Goal: Find specific page/section

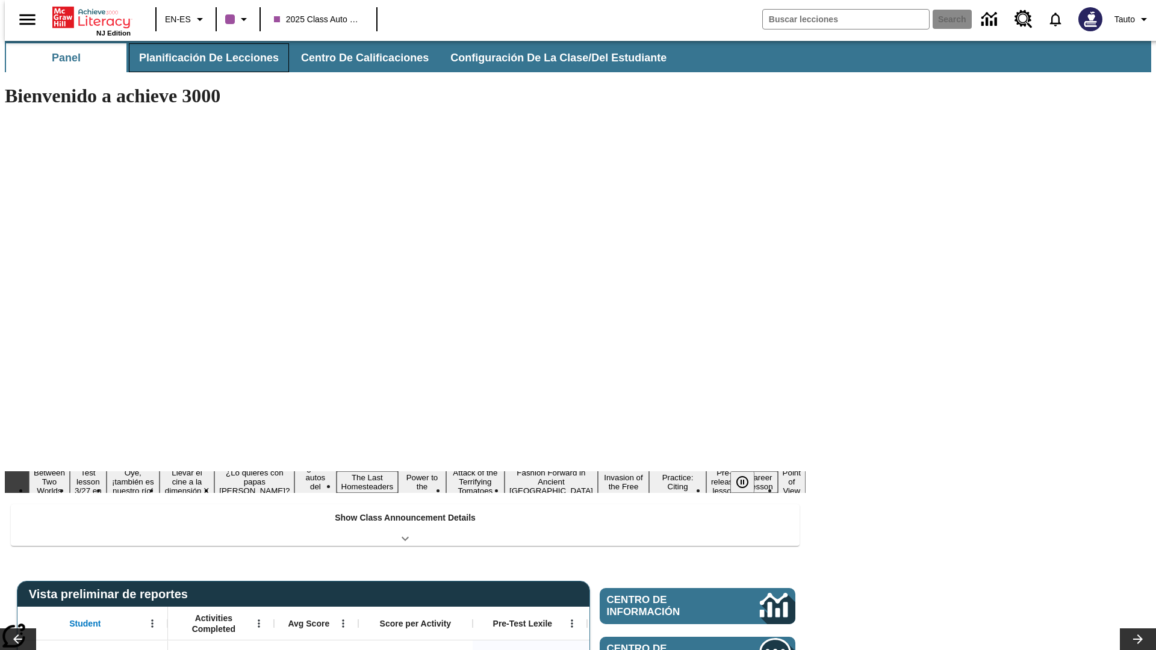
click at [202, 58] on button "Planificación de lecciones" at bounding box center [209, 57] width 160 height 29
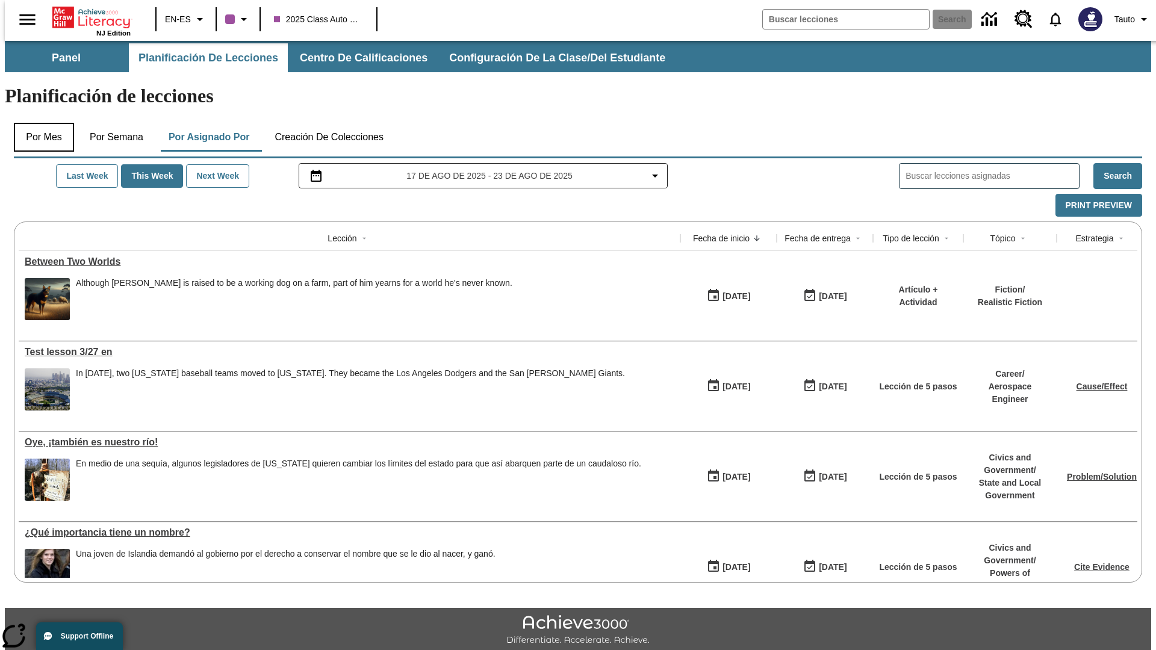
click at [39, 123] on button "Por mes" at bounding box center [44, 137] width 60 height 29
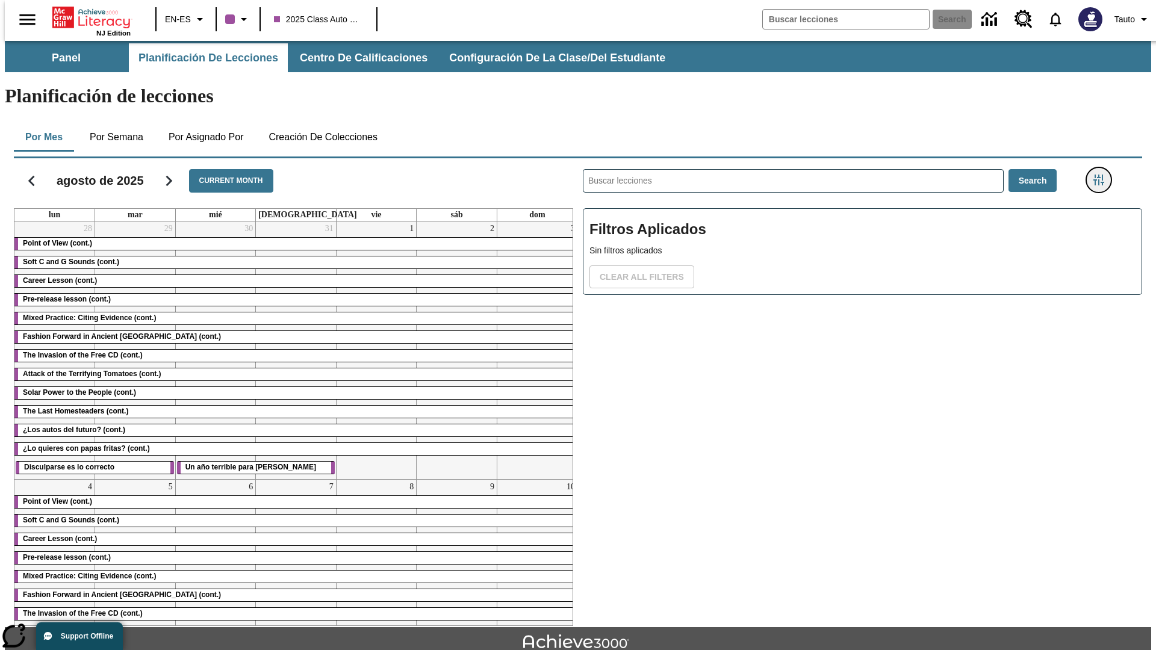
click at [1102, 175] on icon "Menú lateral de filtros" at bounding box center [1098, 180] width 11 height 11
